Goal: Task Accomplishment & Management: Manage account settings

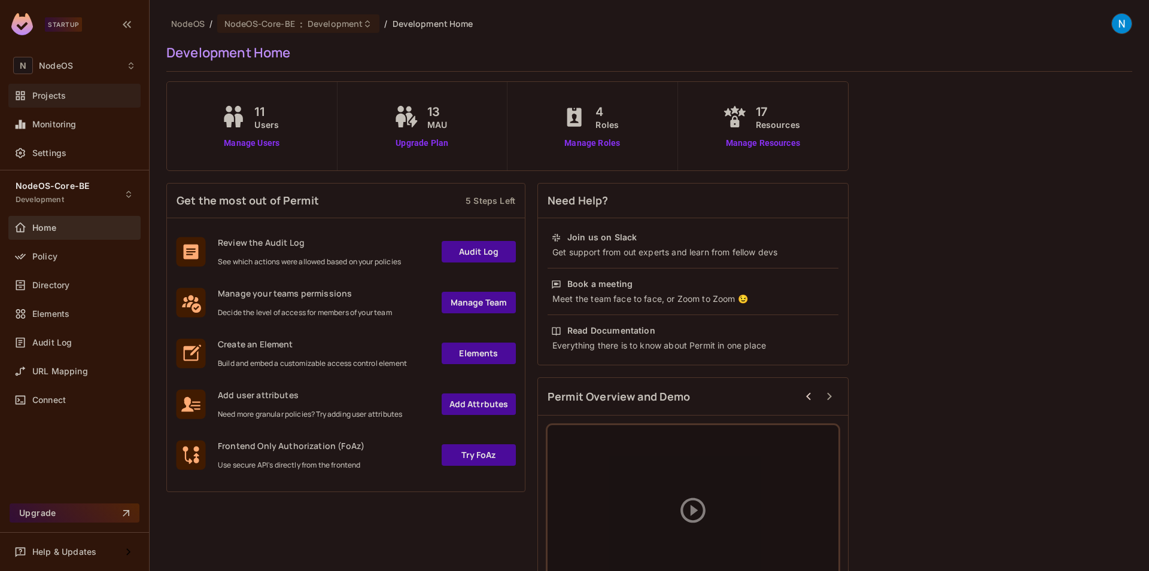
click at [72, 93] on div "Projects" at bounding box center [84, 96] width 104 height 10
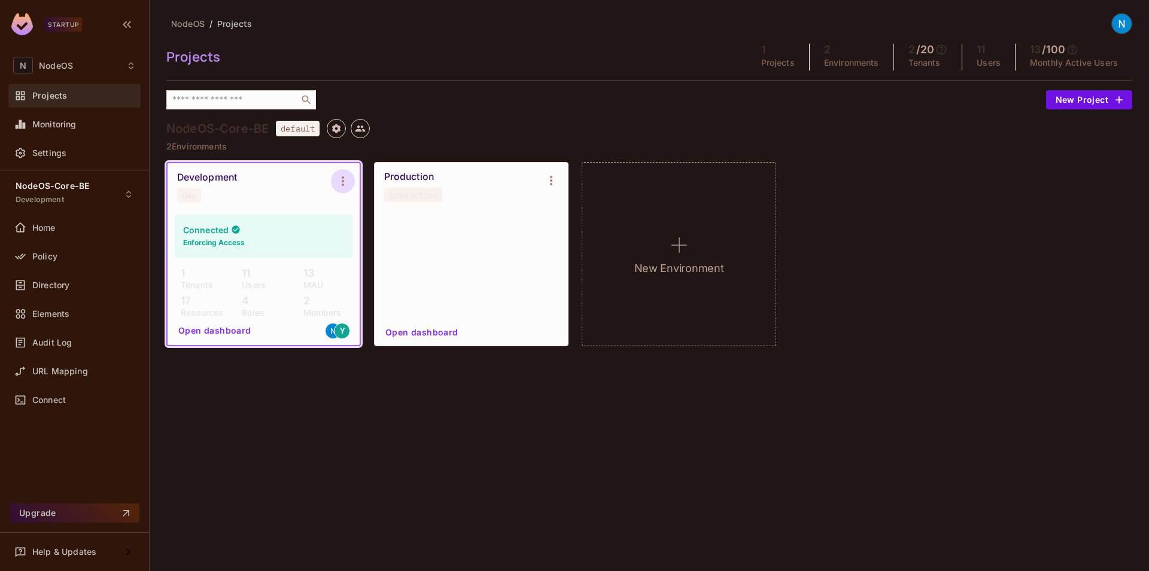
click at [345, 180] on icon "Environment settings" at bounding box center [343, 181] width 14 height 14
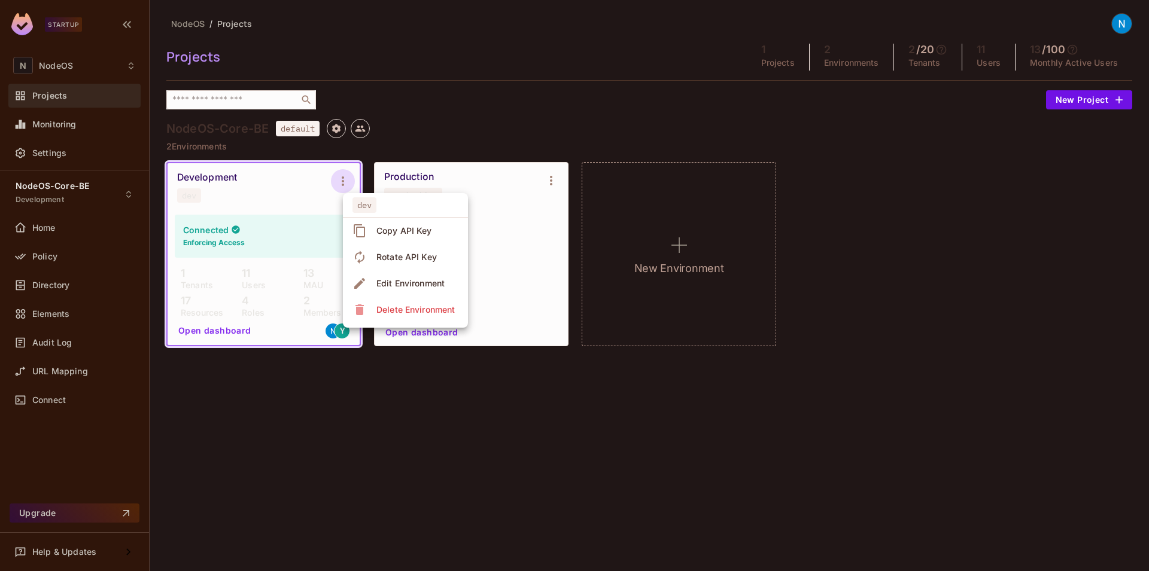
click at [947, 228] on div at bounding box center [574, 285] width 1149 height 571
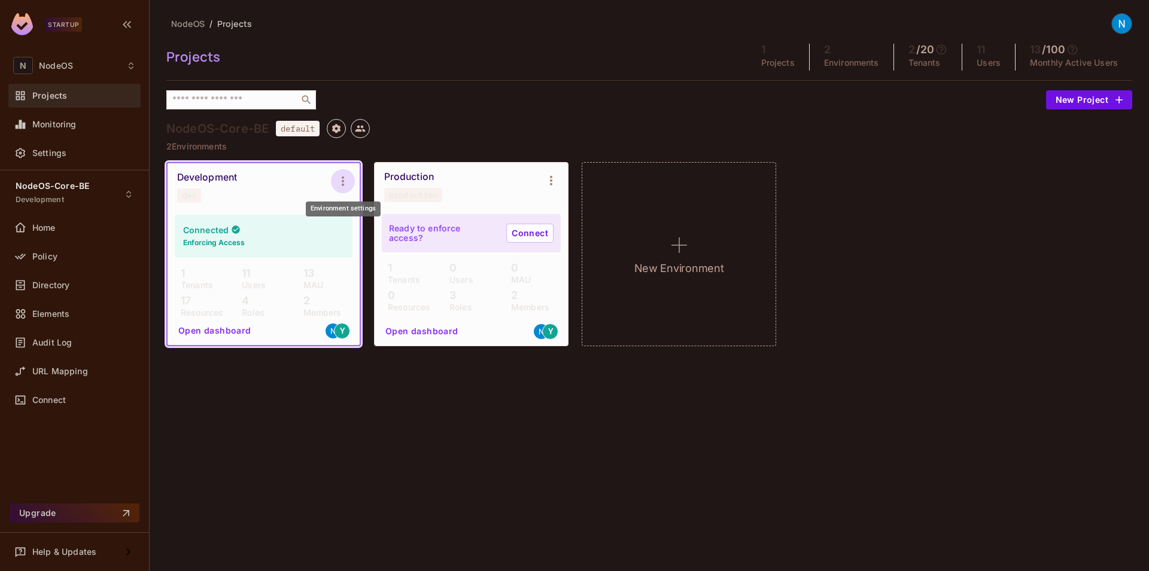
click at [346, 185] on icon "Environment settings" at bounding box center [343, 181] width 14 height 14
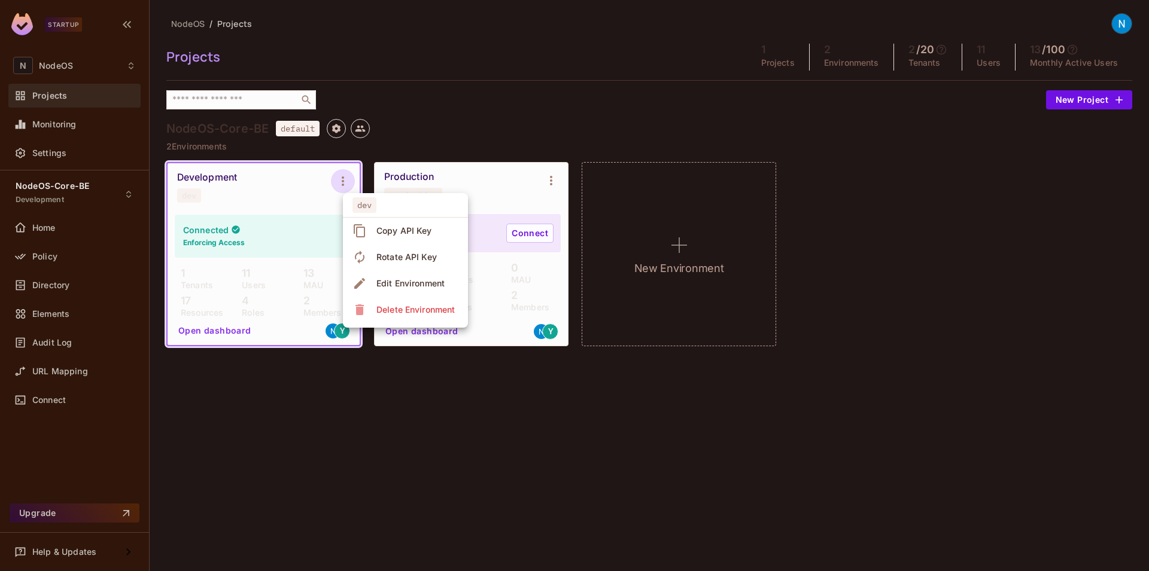
click at [207, 425] on div at bounding box center [574, 285] width 1149 height 571
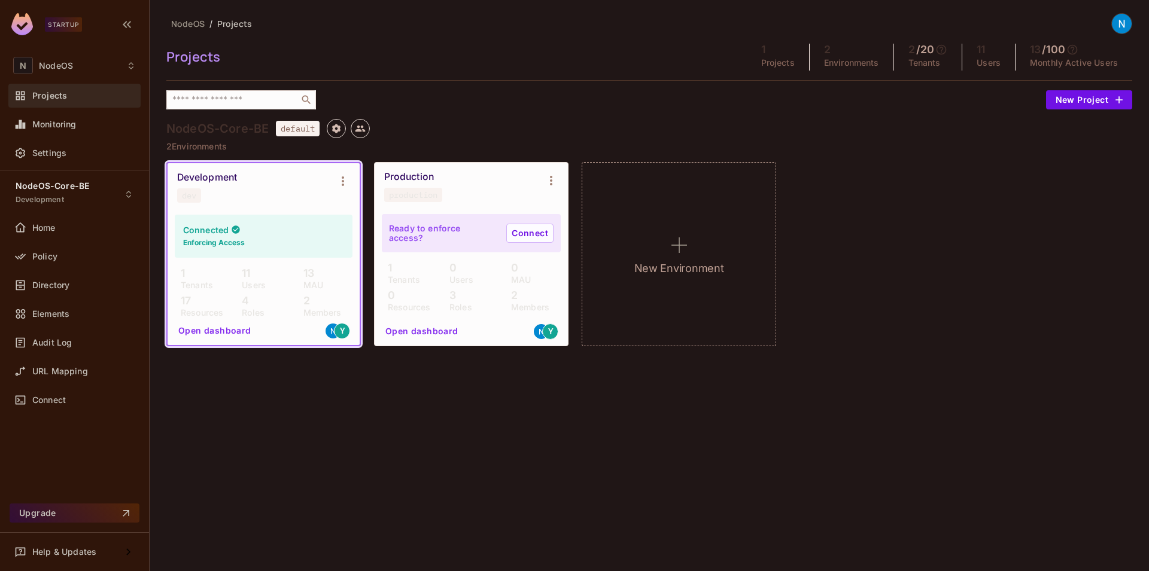
click at [212, 179] on div "Development" at bounding box center [207, 178] width 60 height 12
click at [213, 179] on div "Development" at bounding box center [207, 178] width 60 height 12
click at [253, 177] on div "Development dev" at bounding box center [254, 187] width 154 height 31
click at [217, 192] on div "Development dev" at bounding box center [254, 187] width 154 height 31
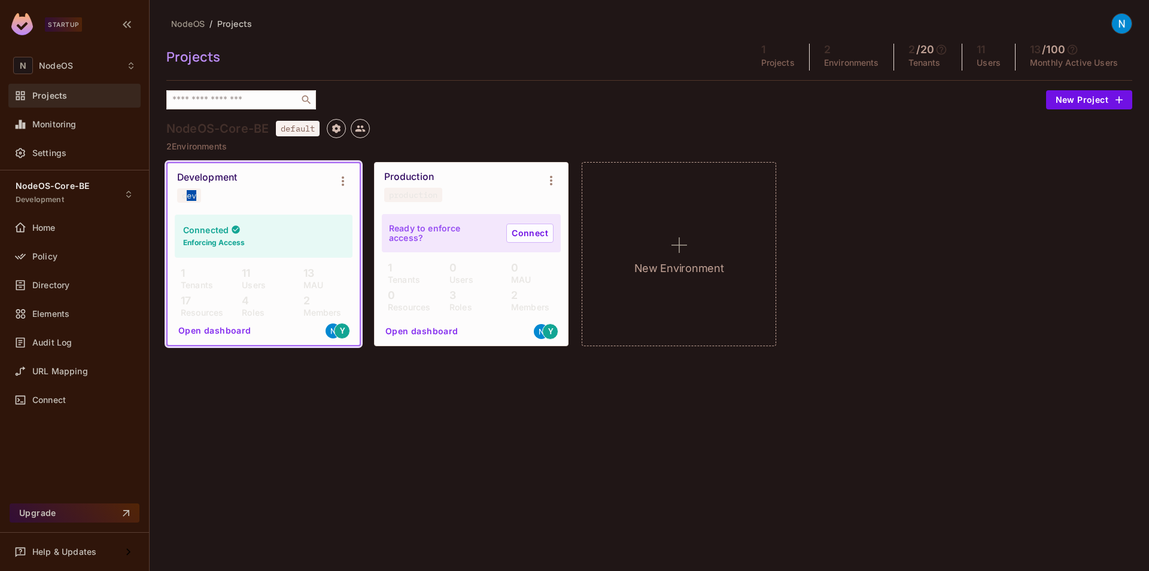
drag, startPoint x: 206, startPoint y: 196, endPoint x: 184, endPoint y: 193, distance: 21.7
click at [185, 193] on div "Development dev" at bounding box center [254, 187] width 154 height 31
click at [184, 193] on div "dev" at bounding box center [189, 196] width 14 height 10
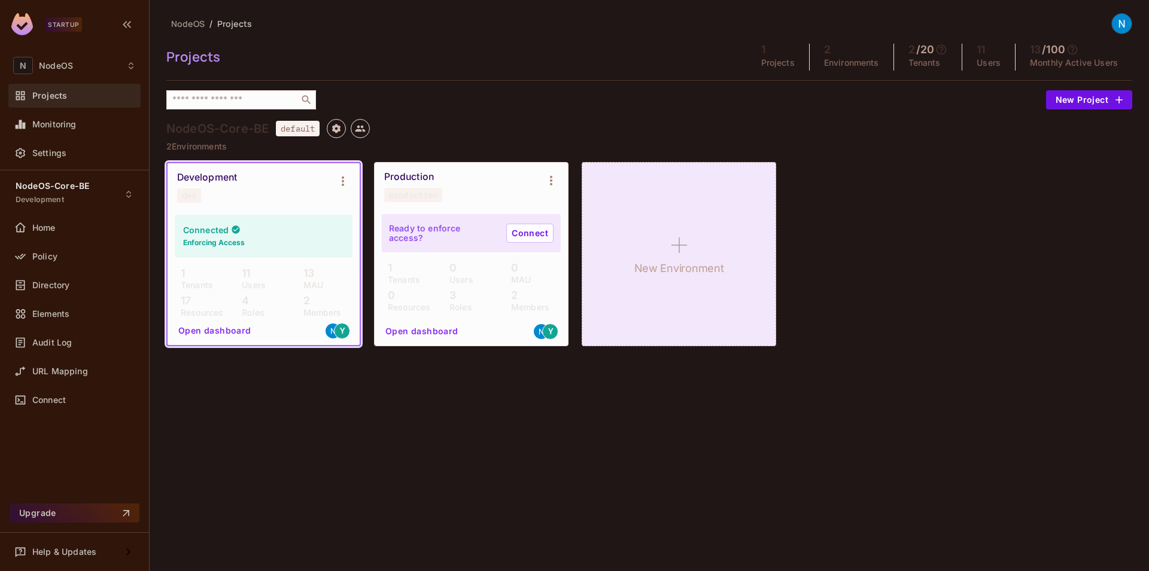
click at [641, 200] on div "New Environment" at bounding box center [679, 254] width 194 height 184
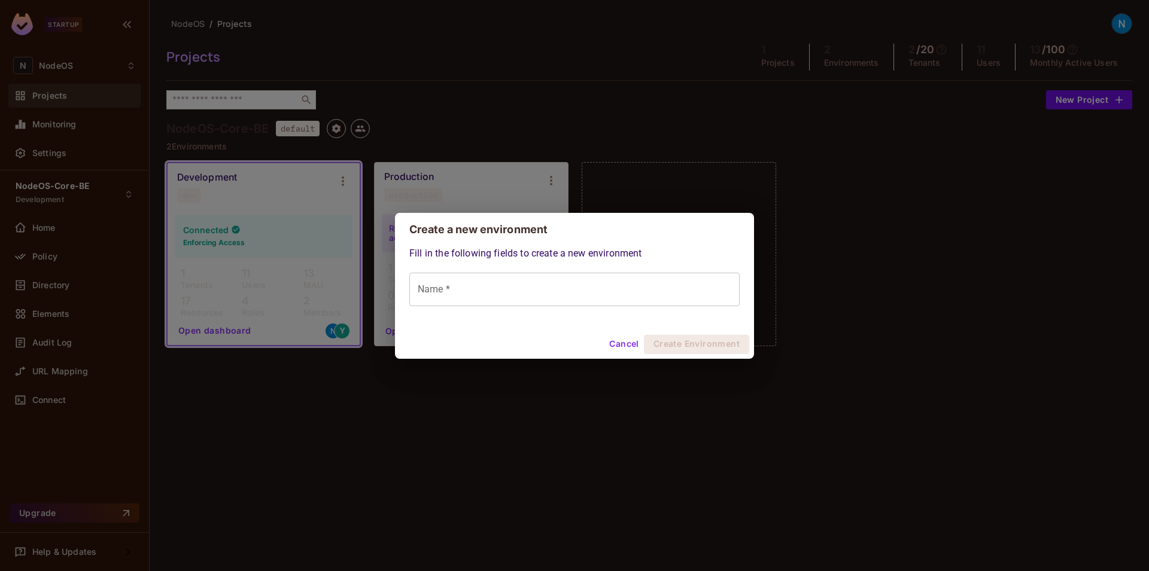
click at [591, 303] on div "Fill in the following fields to create a new environment Name * Name *" at bounding box center [574, 289] width 359 height 84
click at [589, 299] on input "Name *" at bounding box center [574, 290] width 330 height 34
type input "**********"
click at [694, 345] on button "Create Environment" at bounding box center [696, 344] width 105 height 19
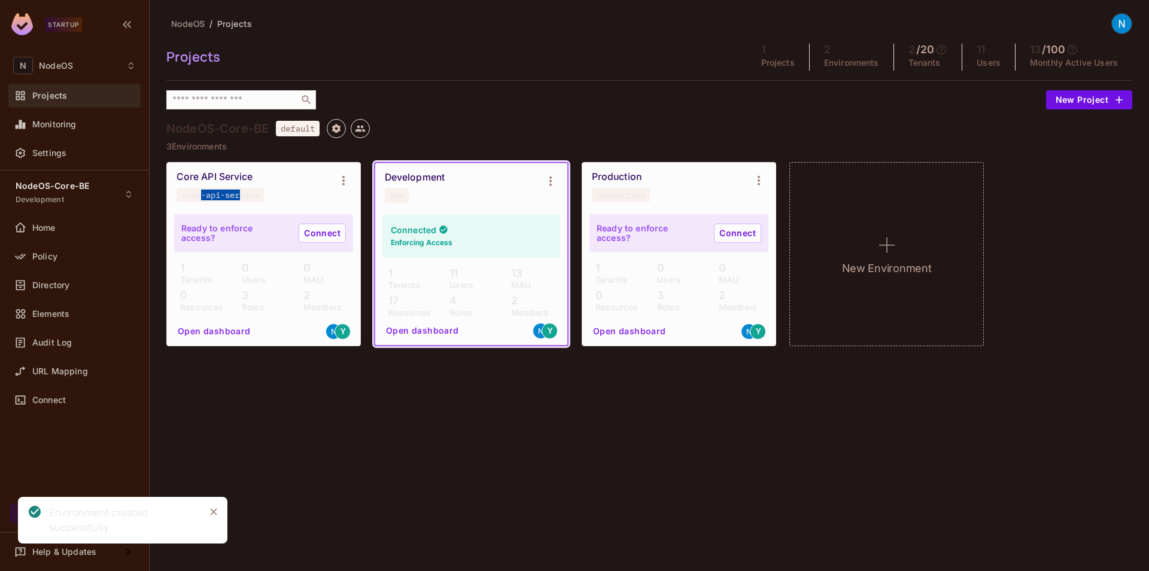
drag, startPoint x: 203, startPoint y: 198, endPoint x: 245, endPoint y: 199, distance: 41.3
click at [244, 199] on div "core-api-service" at bounding box center [220, 195] width 78 height 10
click at [247, 198] on div "core-api-service" at bounding box center [220, 195] width 78 height 10
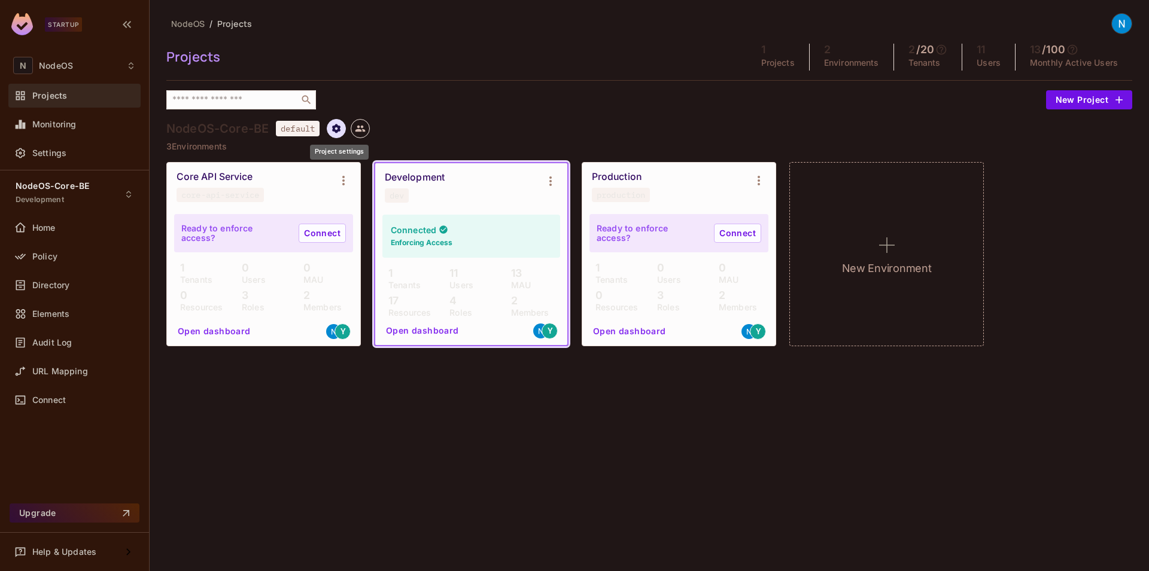
click at [339, 131] on icon "Project settings" at bounding box center [336, 128] width 8 height 9
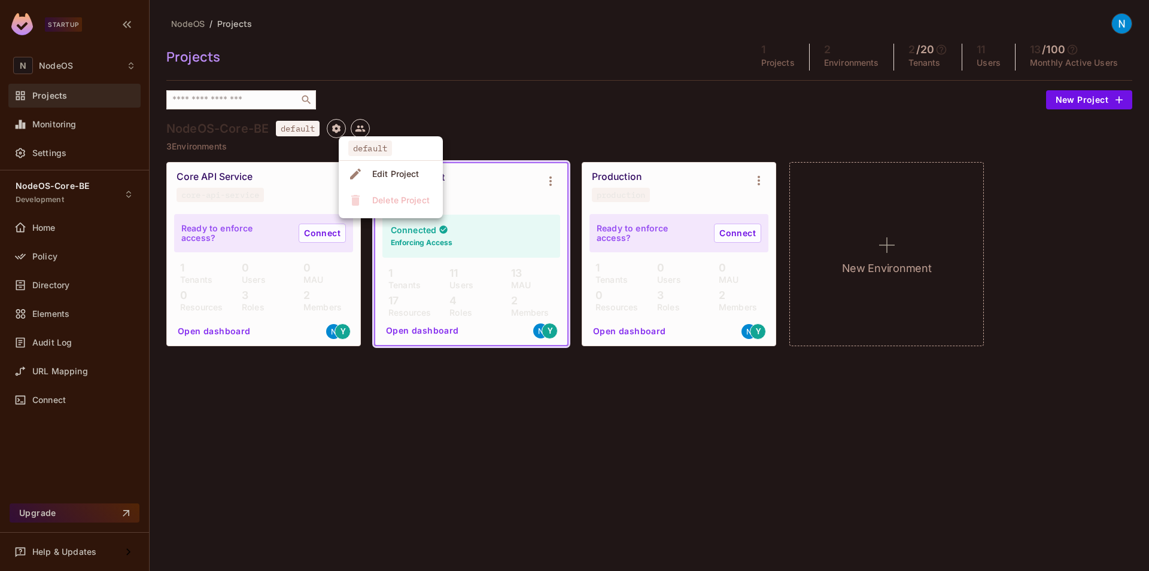
click at [504, 102] on div at bounding box center [574, 285] width 1149 height 571
click at [279, 135] on span "default" at bounding box center [298, 129] width 44 height 16
click at [341, 125] on icon "Project settings" at bounding box center [336, 128] width 11 height 11
click at [188, 154] on div at bounding box center [574, 285] width 1149 height 571
click at [272, 200] on div "Core API Service core-api-service" at bounding box center [254, 186] width 155 height 31
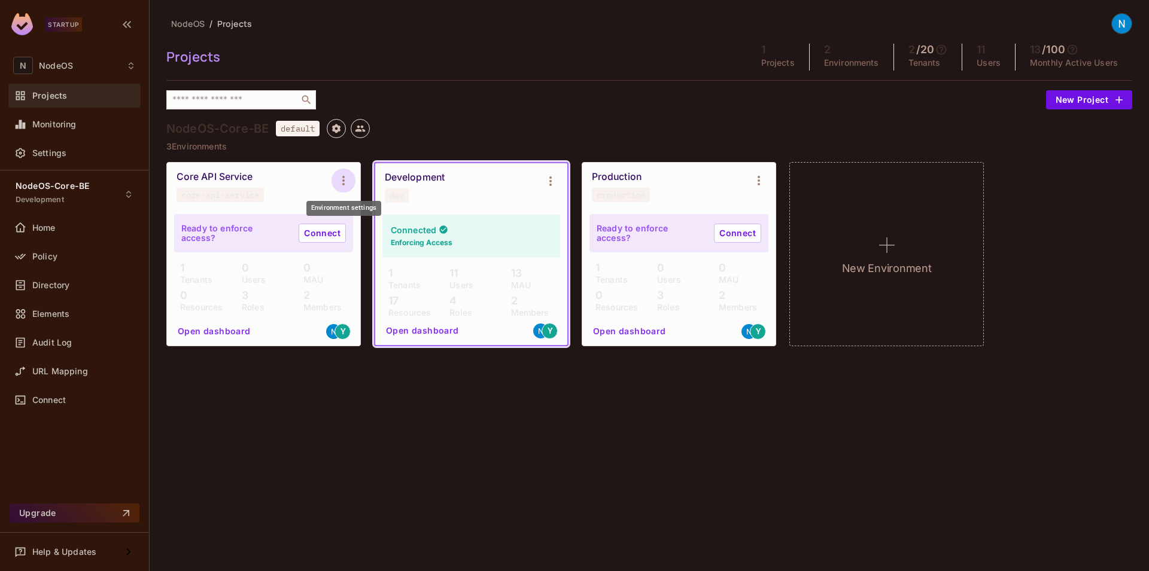
click at [339, 184] on icon "Environment settings" at bounding box center [343, 181] width 14 height 14
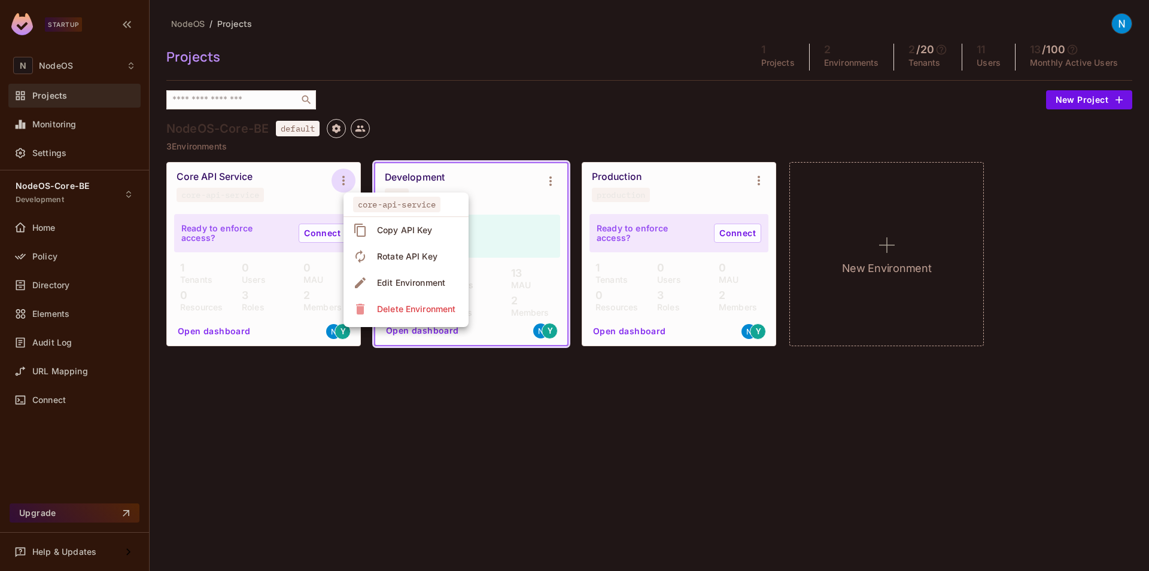
click at [337, 180] on div at bounding box center [574, 285] width 1149 height 571
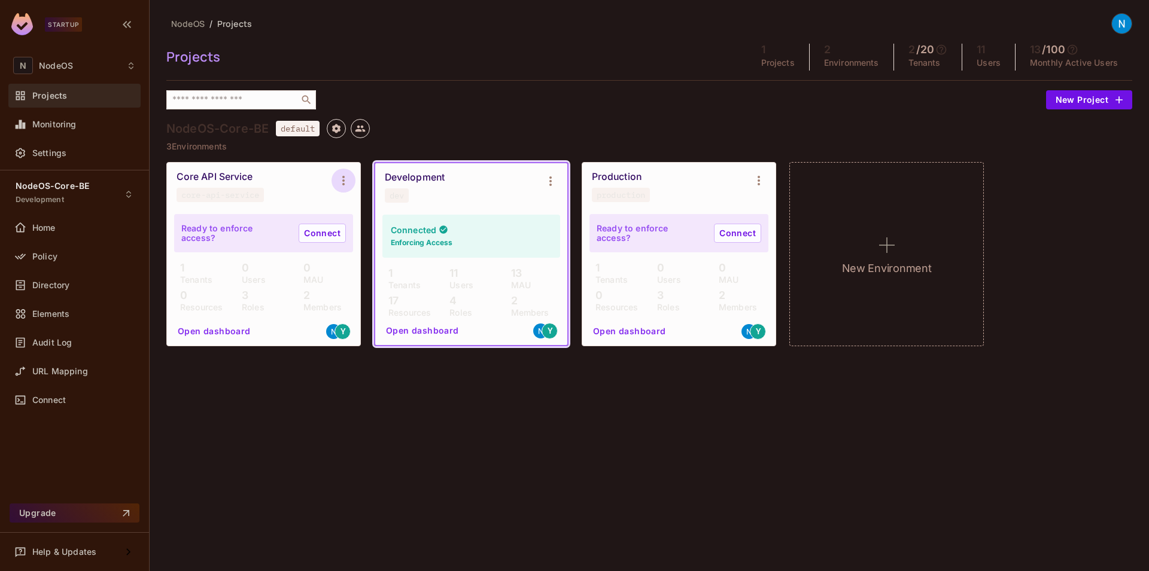
click at [341, 180] on icon "Environment settings" at bounding box center [343, 181] width 14 height 14
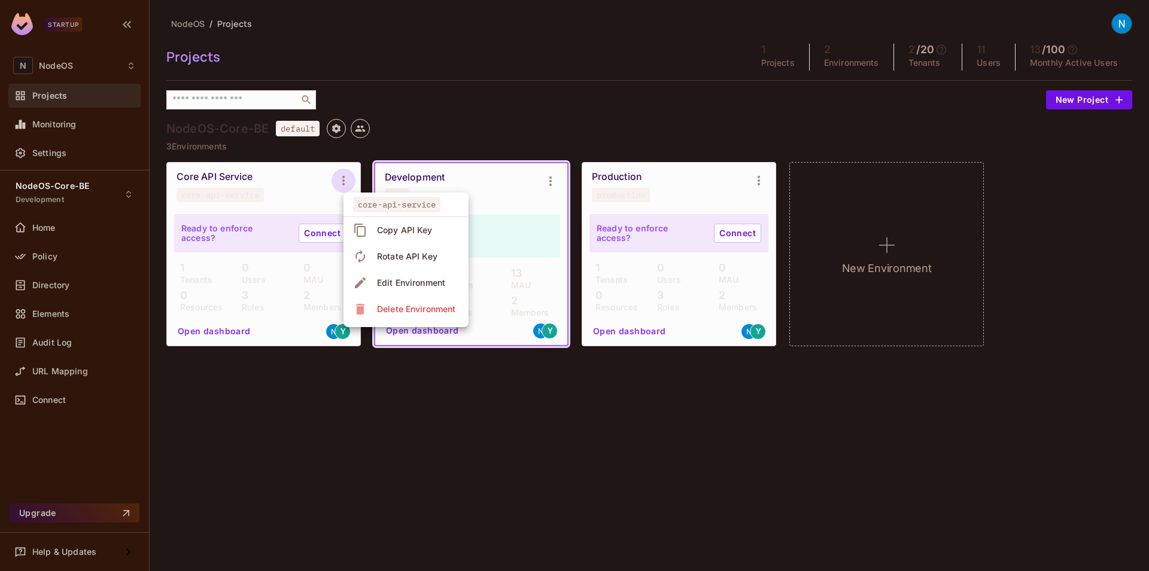
click at [393, 317] on span "Delete Environment" at bounding box center [416, 309] width 86 height 19
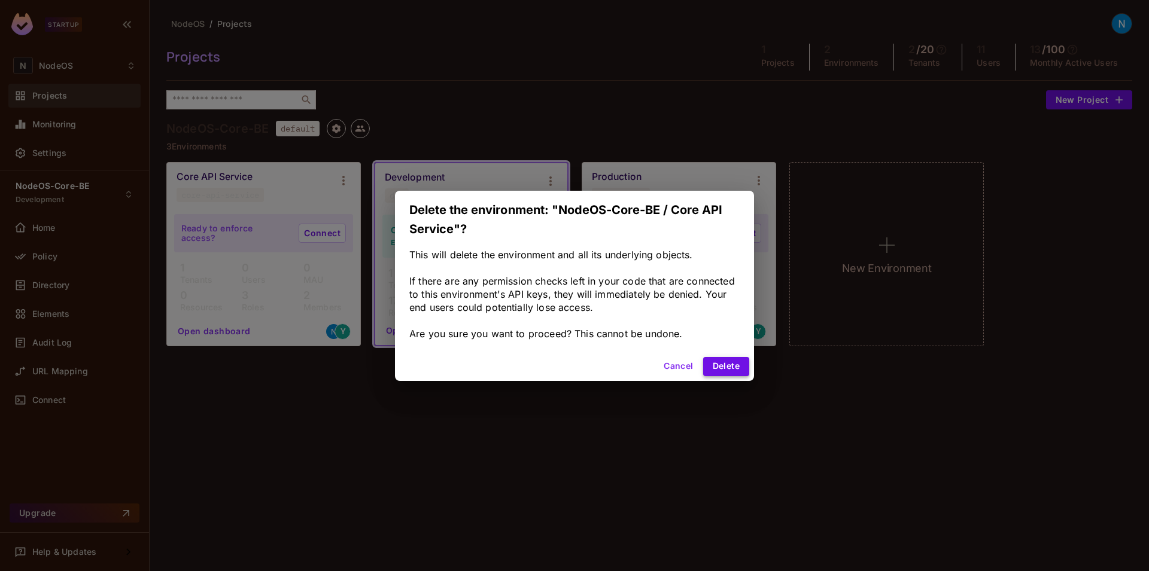
click at [725, 361] on button "Delete" at bounding box center [726, 366] width 46 height 19
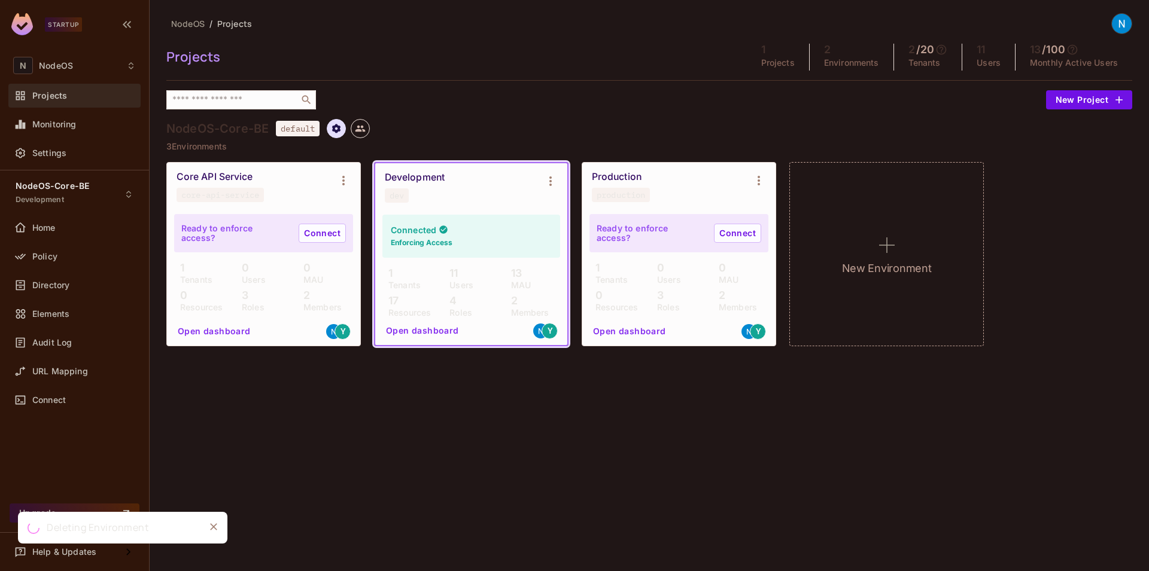
click at [339, 131] on icon "Project settings" at bounding box center [336, 128] width 8 height 9
click at [399, 168] on div "Edit Project" at bounding box center [395, 174] width 47 height 12
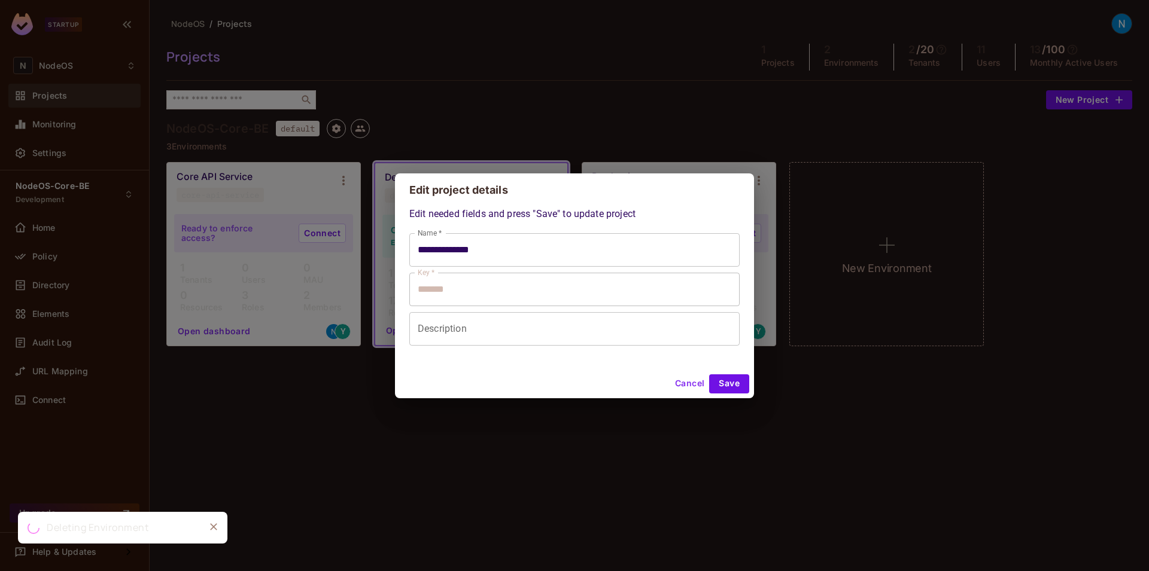
click at [506, 251] on input "**********" at bounding box center [574, 250] width 330 height 34
click at [680, 385] on button "Cancel" at bounding box center [689, 384] width 39 height 19
type input "**********"
type input "*******"
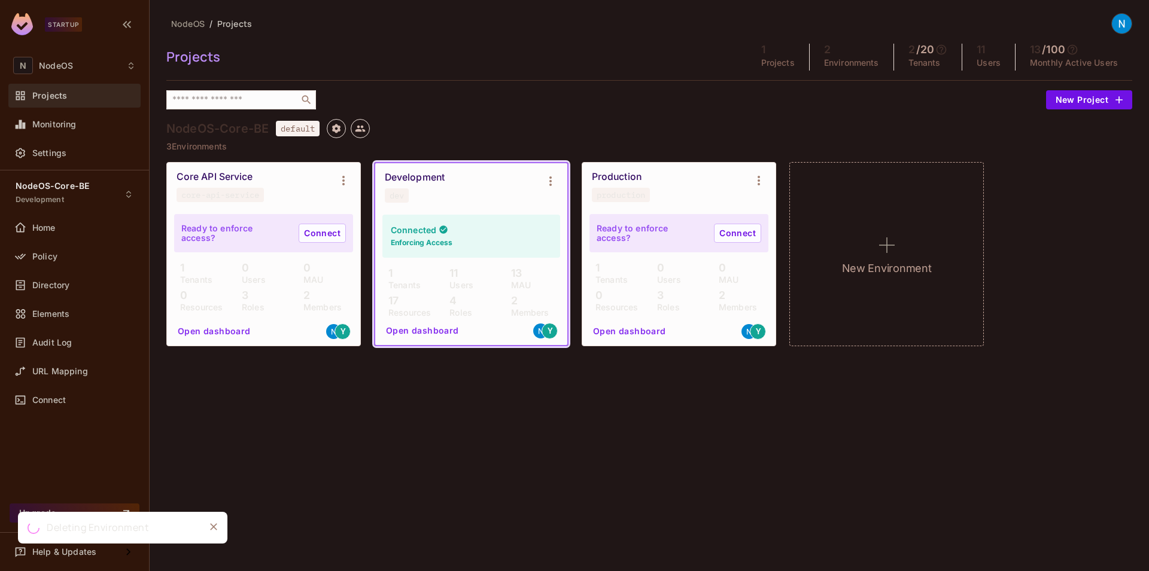
click at [504, 436] on div "NodeOS / Projects Projects 1 Projects 2 Environments 2 / 20 Tenants 11 Users 13…" at bounding box center [649, 285] width 999 height 571
click at [345, 174] on icon "Environment settings" at bounding box center [343, 181] width 14 height 14
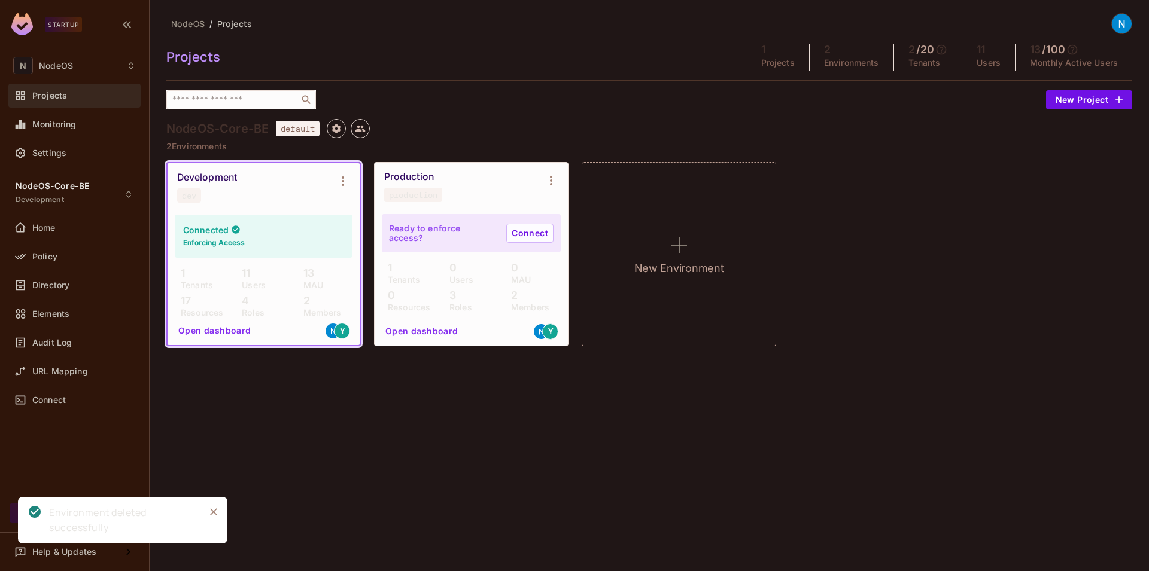
click at [431, 123] on div "NodeOS-Core-BE default" at bounding box center [649, 128] width 966 height 19
